Goal: Transaction & Acquisition: Purchase product/service

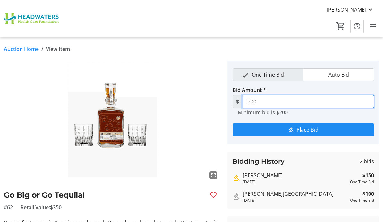
click at [278, 101] on input "200" at bounding box center [309, 101] width 132 height 13
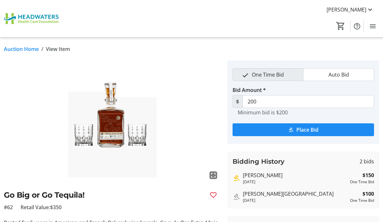
click at [181, 98] on img at bounding box center [112, 121] width 216 height 121
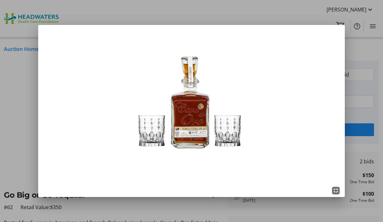
click at [302, 8] on div at bounding box center [191, 111] width 383 height 222
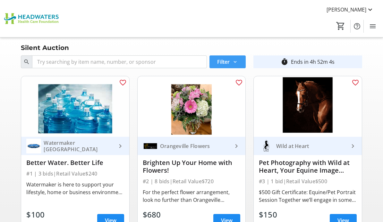
click at [238, 58] on span at bounding box center [227, 61] width 36 height 15
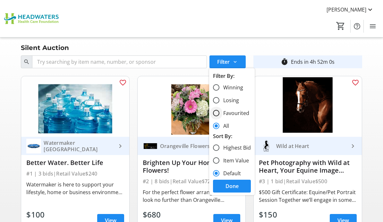
click at [216, 110] on div at bounding box center [216, 113] width 15 height 15
radio input "true"
click at [234, 186] on span "Done" at bounding box center [232, 187] width 13 height 8
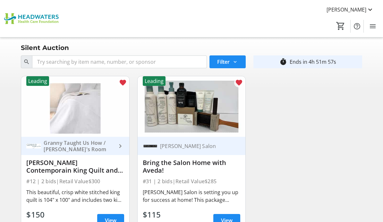
scroll to position [6, 0]
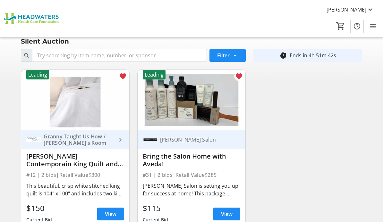
click at [235, 55] on mat-icon at bounding box center [235, 56] width 6 height 6
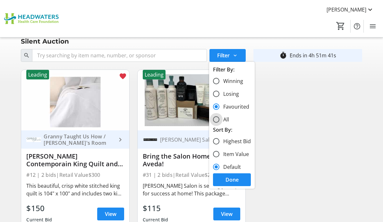
click at [217, 119] on input "All" at bounding box center [216, 119] width 6 height 6
radio input "true"
click at [233, 183] on span "Done" at bounding box center [232, 180] width 13 height 8
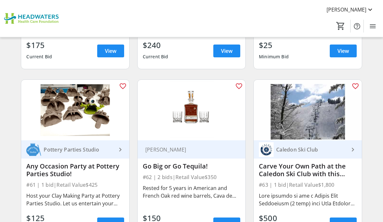
scroll to position [3455, 0]
click at [240, 87] on mat-icon "favorite_outline" at bounding box center [239, 86] width 8 height 8
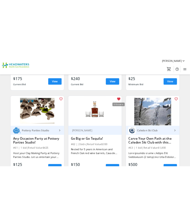
scroll to position [12641, 0]
